Goal: Information Seeking & Learning: Learn about a topic

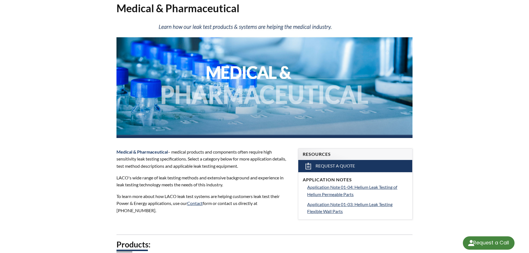
select select "Language Translate Widget"
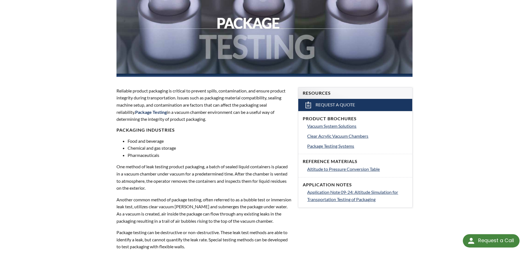
select select "Language Translate Widget"
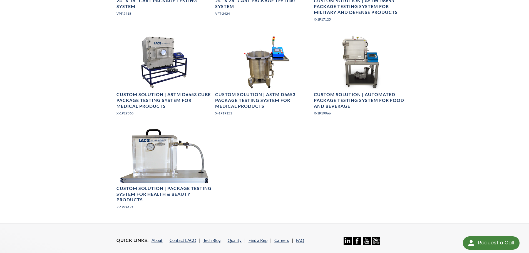
scroll to position [556, 0]
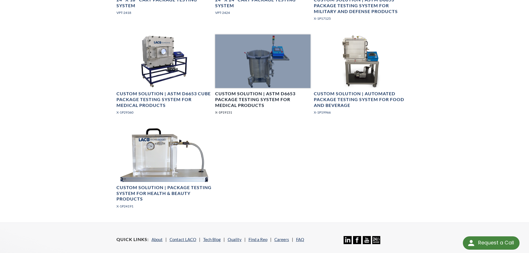
click at [228, 114] on p "X-1P19151" at bounding box center [262, 112] width 95 height 5
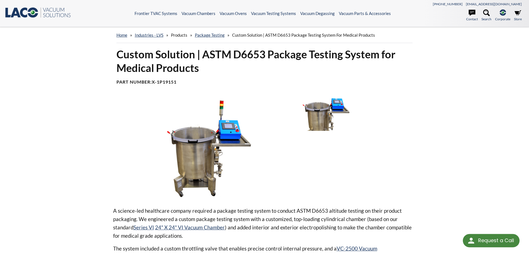
select select "Language Translate Widget"
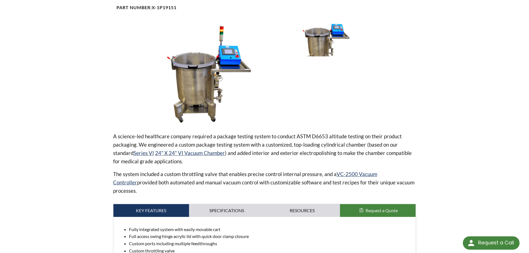
scroll to position [28, 0]
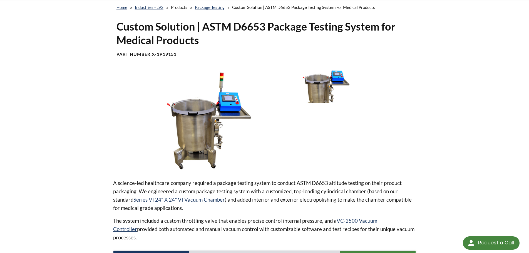
click at [64, 87] on div "home » Industries - LVS » Products » Package Testing » Custom Solution | ASTM D…" at bounding box center [264, 218] width 529 height 438
